Goal: Information Seeking & Learning: Learn about a topic

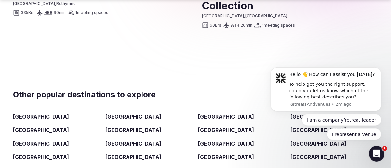
scroll to position [1595, 0]
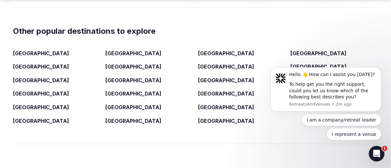
click at [20, 77] on link "Italy" at bounding box center [41, 80] width 56 height 7
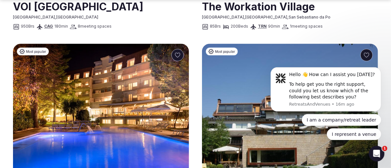
scroll to position [532, 0]
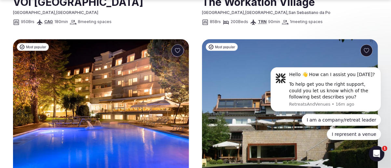
click at [225, 54] on img at bounding box center [290, 110] width 176 height 142
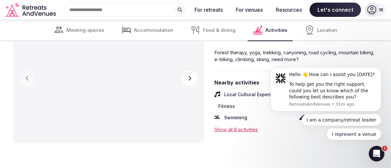
scroll to position [2100, 0]
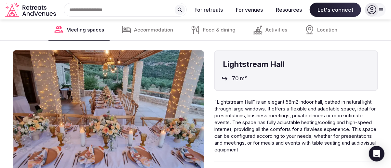
scroll to position [683, 0]
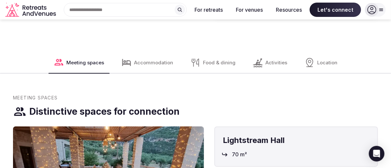
click at [154, 52] on div "Accommodation" at bounding box center [147, 62] width 63 height 21
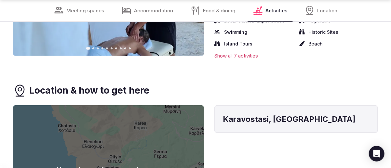
scroll to position [2166, 0]
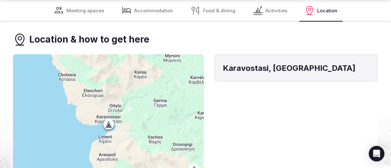
click at [140, 81] on div at bounding box center [108, 119] width 191 height 130
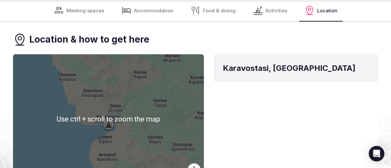
click at [195, 164] on button "Map camera controls" at bounding box center [194, 170] width 13 height 13
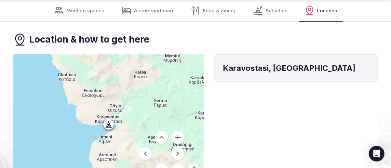
click at [173, 81] on div at bounding box center [108, 119] width 191 height 130
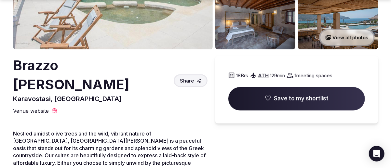
scroll to position [152, 0]
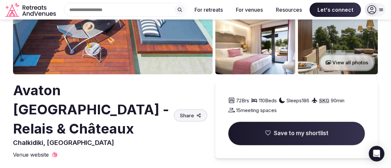
scroll to position [152, 0]
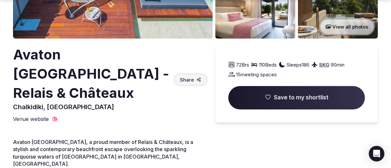
click at [349, 24] on button "View all photos" at bounding box center [347, 26] width 56 height 17
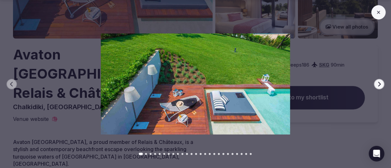
click at [376, 85] on button "Next slide" at bounding box center [379, 84] width 10 height 10
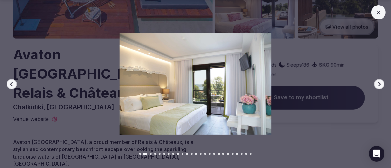
click at [376, 85] on button "Next slide" at bounding box center [379, 84] width 10 height 10
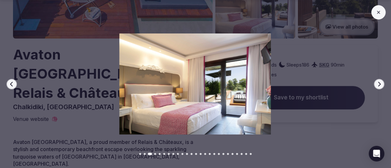
click at [376, 85] on button "Next slide" at bounding box center [379, 84] width 10 height 10
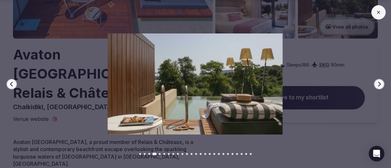
click at [376, 85] on button "Next slide" at bounding box center [379, 84] width 10 height 10
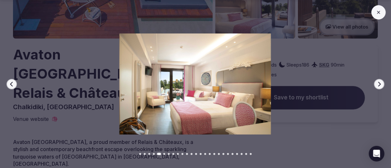
click at [376, 85] on button "Next slide" at bounding box center [379, 84] width 10 height 10
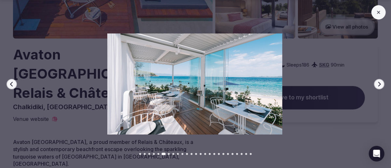
click at [376, 85] on button "Next slide" at bounding box center [379, 84] width 10 height 10
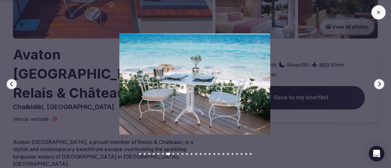
click at [376, 85] on button "Next slide" at bounding box center [379, 84] width 10 height 10
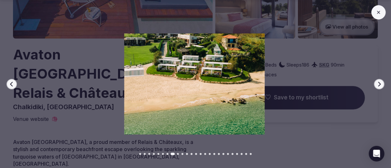
click at [376, 85] on button "Next slide" at bounding box center [379, 84] width 10 height 10
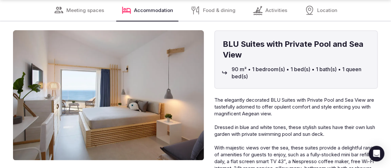
scroll to position [1595, 0]
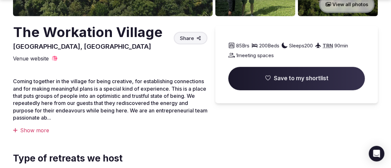
scroll to position [183, 0]
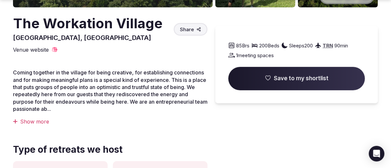
click at [38, 121] on div "Show more" at bounding box center [110, 121] width 195 height 7
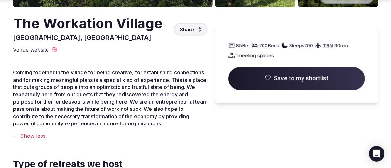
click at [44, 48] on span "Venue website" at bounding box center [31, 49] width 36 height 7
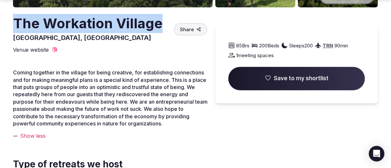
drag, startPoint x: 16, startPoint y: 20, endPoint x: 161, endPoint y: 30, distance: 145.9
click at [161, 30] on div "The Workation Village [GEOGRAPHIC_DATA], [GEOGRAPHIC_DATA] Share" at bounding box center [110, 28] width 195 height 28
copy h2 "The Workation Village"
